Goal: Transaction & Acquisition: Download file/media

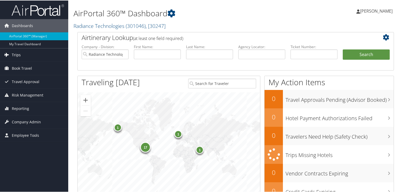
click at [26, 55] on link "Trips" at bounding box center [34, 54] width 68 height 13
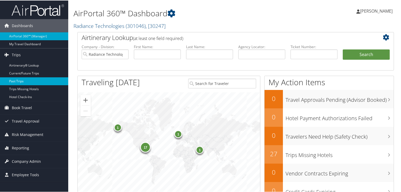
click at [26, 83] on link "Past Trips" at bounding box center [34, 81] width 68 height 8
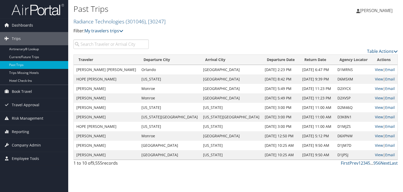
click at [120, 43] on input "search" at bounding box center [111, 43] width 75 height 9
type input "lithgow"
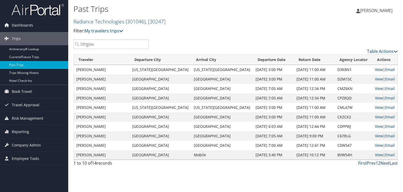
click at [375, 70] on link "View" at bounding box center [379, 69] width 8 height 5
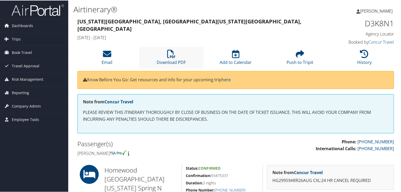
click at [154, 54] on li "Download PDF" at bounding box center [171, 56] width 64 height 21
